Goal: Unclear

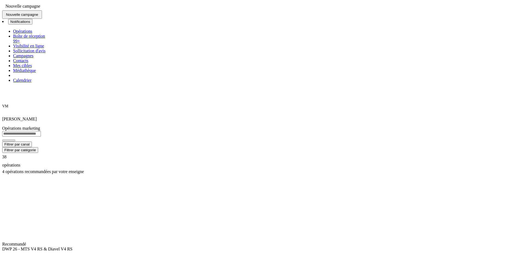
scroll to position [101, 0]
